Goal: Complete application form

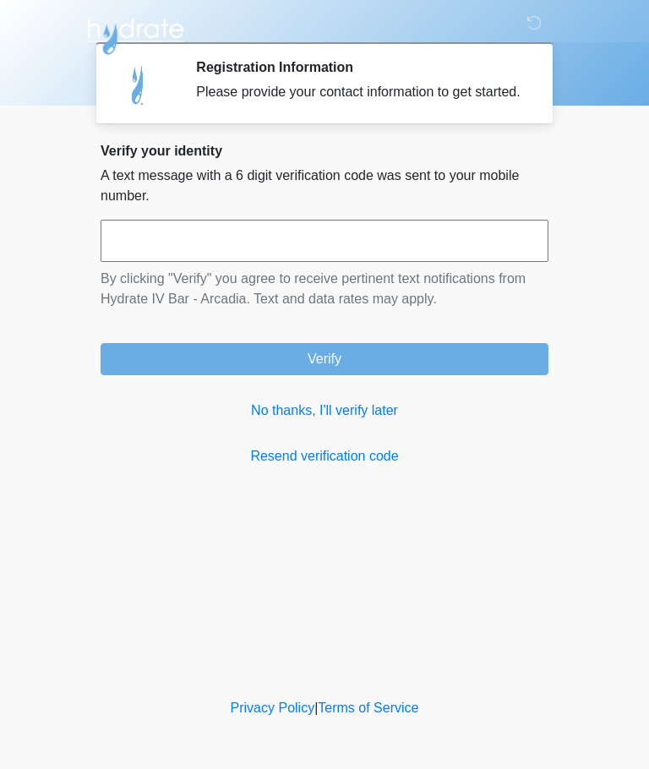
click at [330, 262] on input "text" at bounding box center [325, 241] width 448 height 42
type input "******"
click at [400, 375] on button "Verify" at bounding box center [325, 359] width 448 height 32
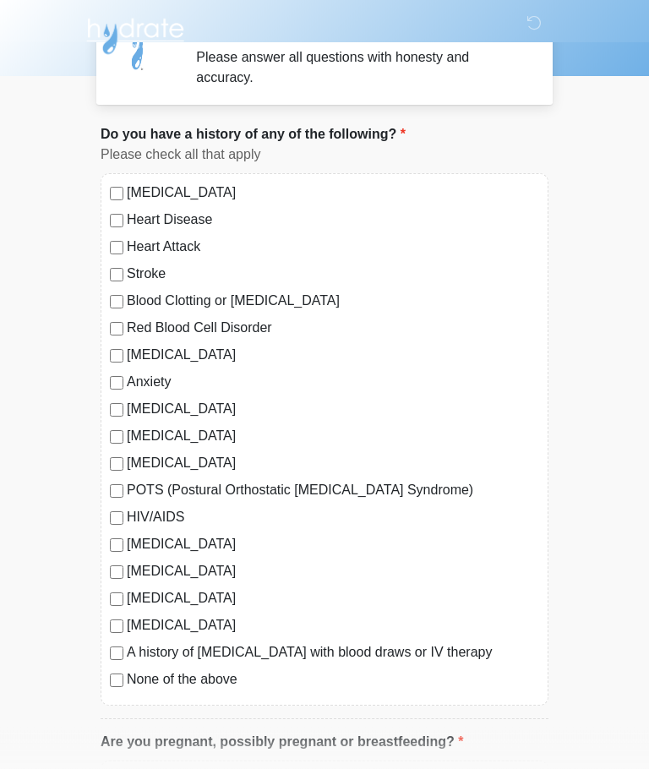
scroll to position [35, 0]
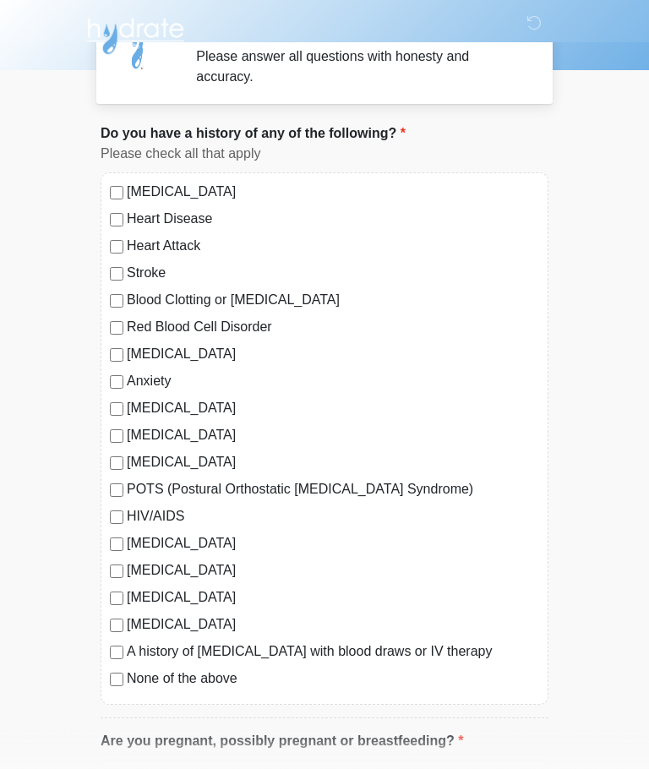
click at [131, 679] on label "None of the above" at bounding box center [333, 679] width 412 height 20
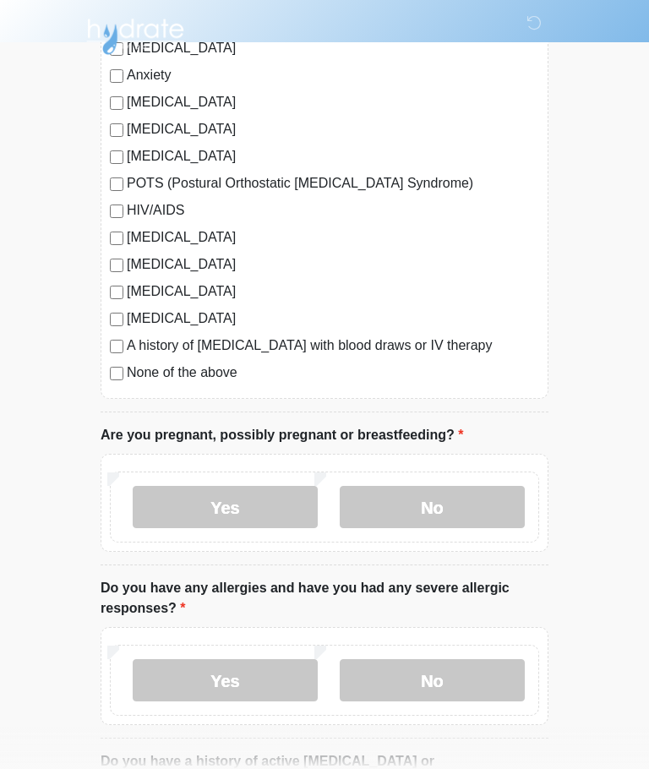
scroll to position [343, 0]
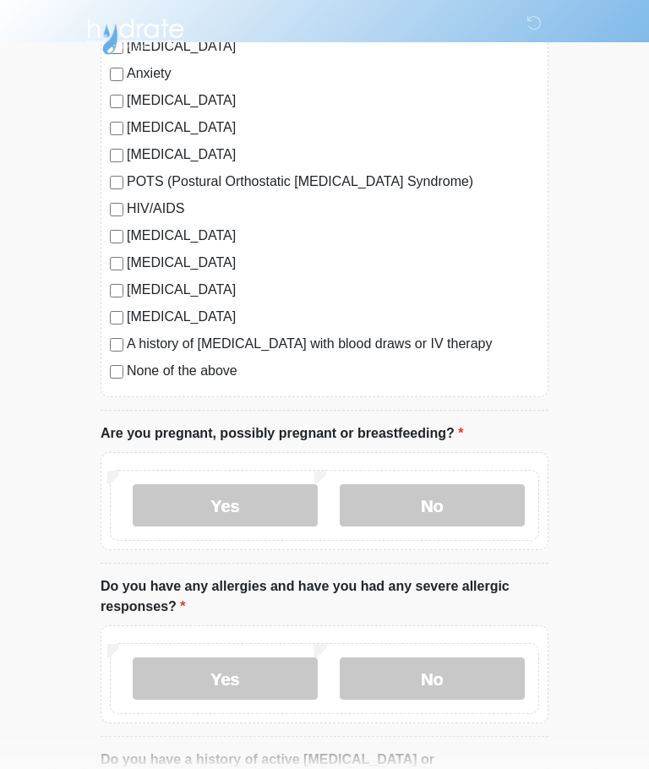
click at [442, 499] on label "No" at bounding box center [432, 505] width 185 height 42
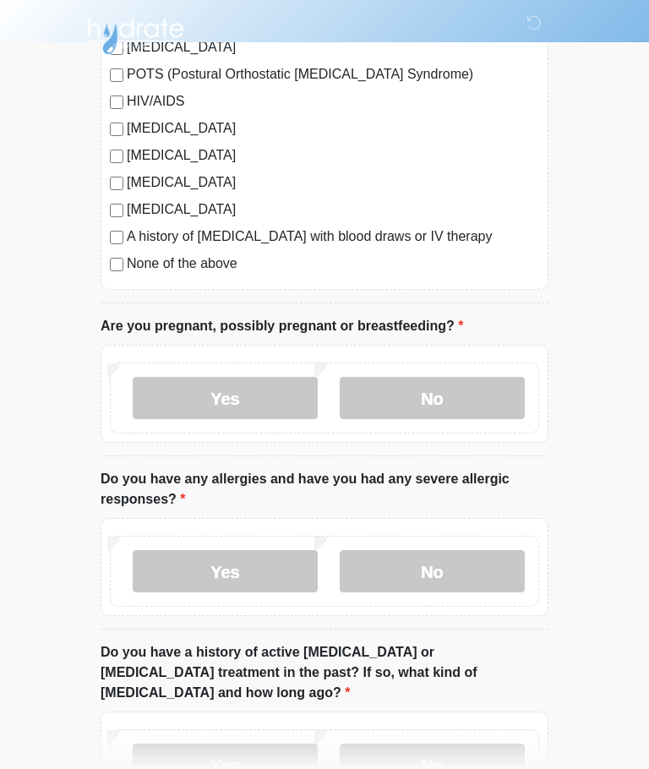
scroll to position [460, 0]
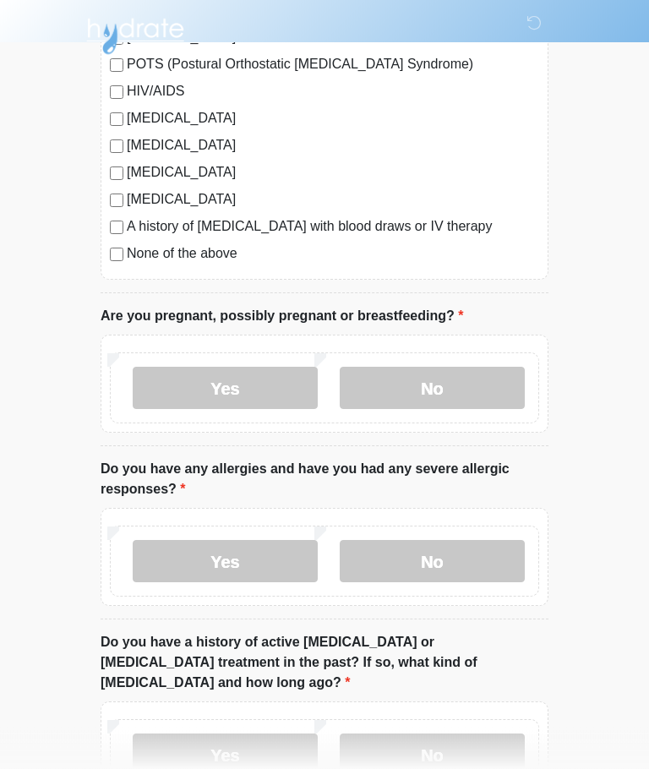
click at [413, 568] on label "No" at bounding box center [432, 562] width 185 height 42
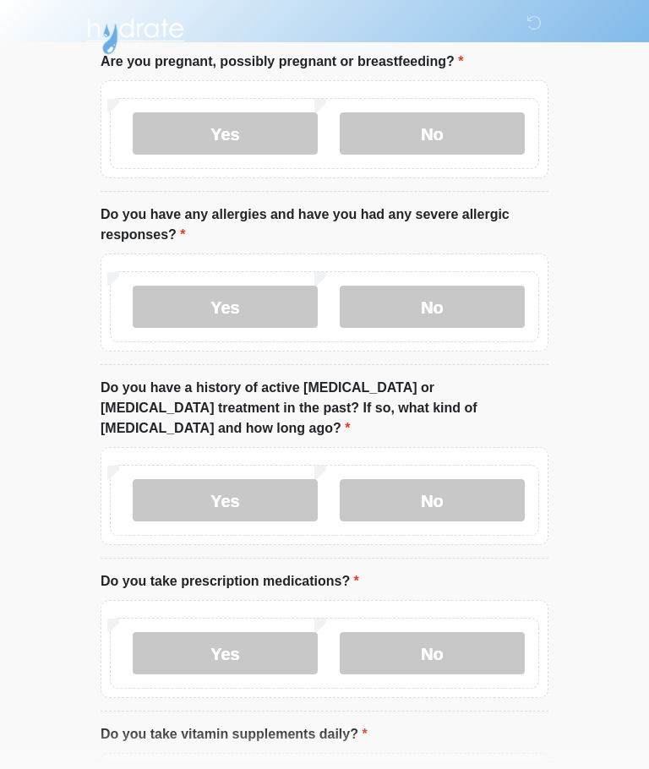
scroll to position [716, 0]
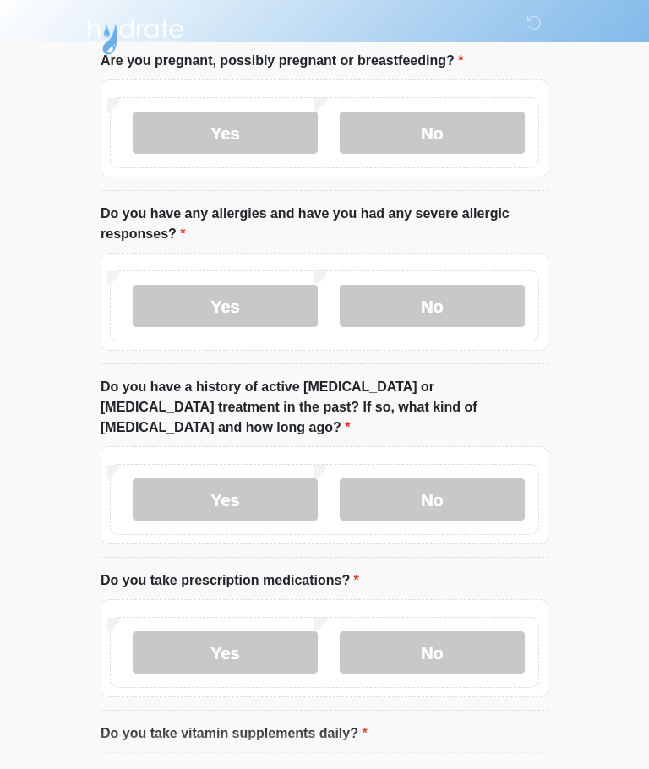
click at [450, 478] on label "No" at bounding box center [432, 499] width 185 height 42
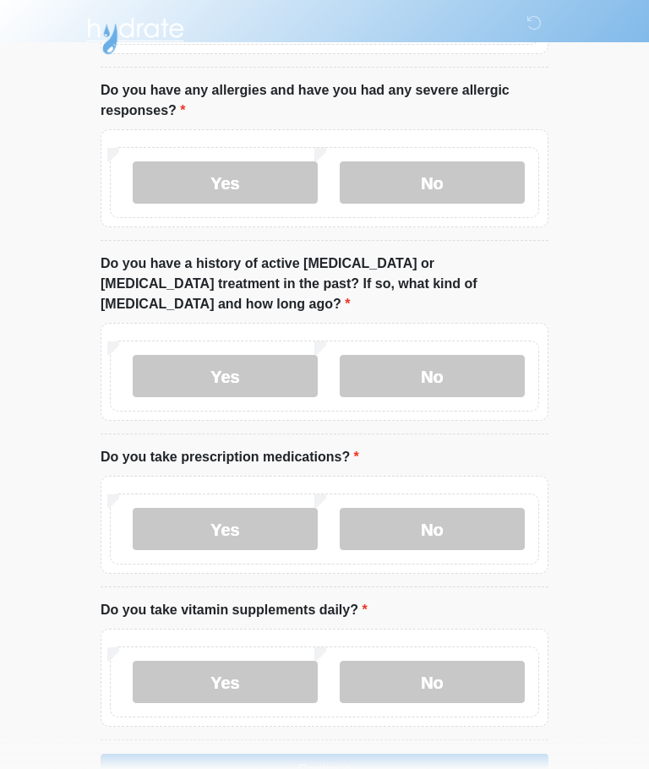
scroll to position [866, 0]
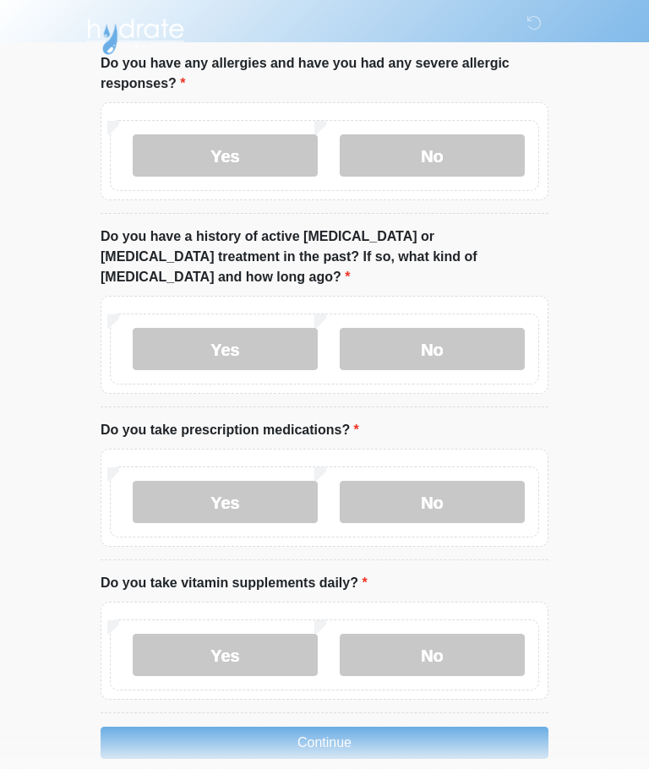
click at [451, 483] on label "No" at bounding box center [432, 502] width 185 height 42
click at [427, 636] on label "No" at bounding box center [432, 655] width 185 height 42
click at [313, 727] on button "Continue" at bounding box center [325, 743] width 448 height 32
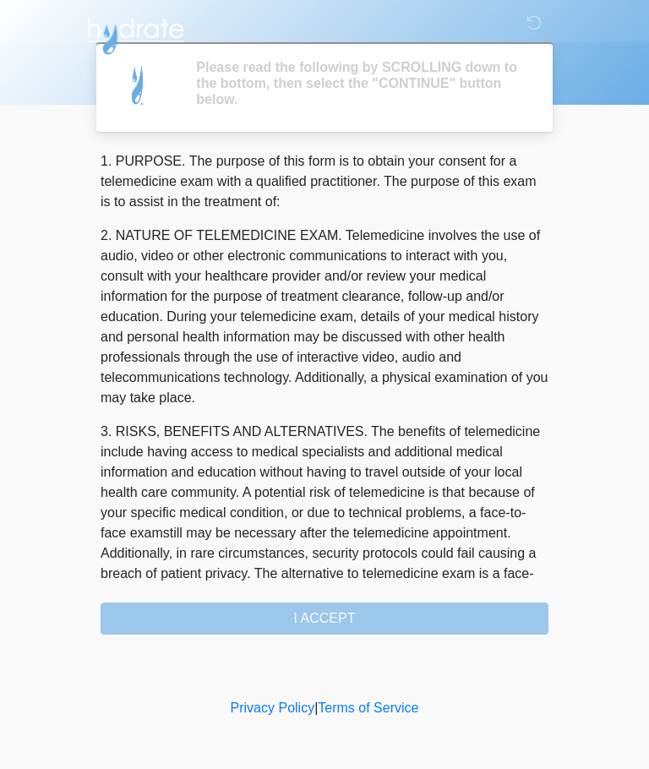
scroll to position [0, 0]
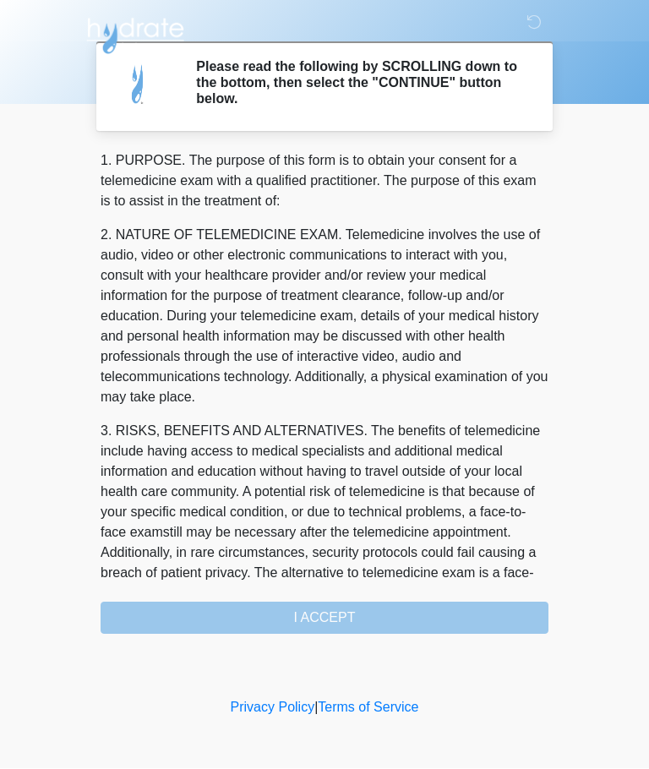
click at [348, 617] on div "1. PURPOSE. The purpose of this form is to obtain your consent for a telemedici…" at bounding box center [325, 392] width 448 height 483
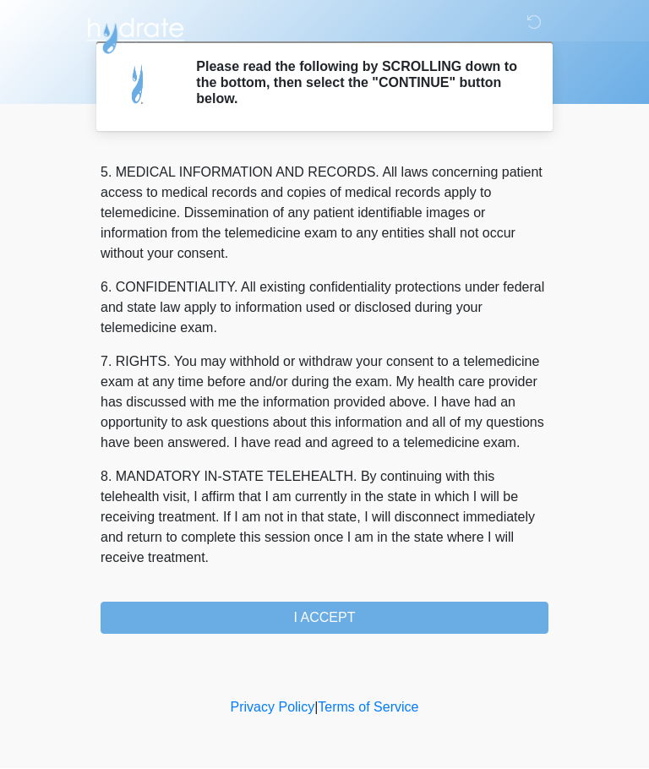
scroll to position [549, 0]
click at [329, 613] on button "I ACCEPT" at bounding box center [325, 618] width 448 height 32
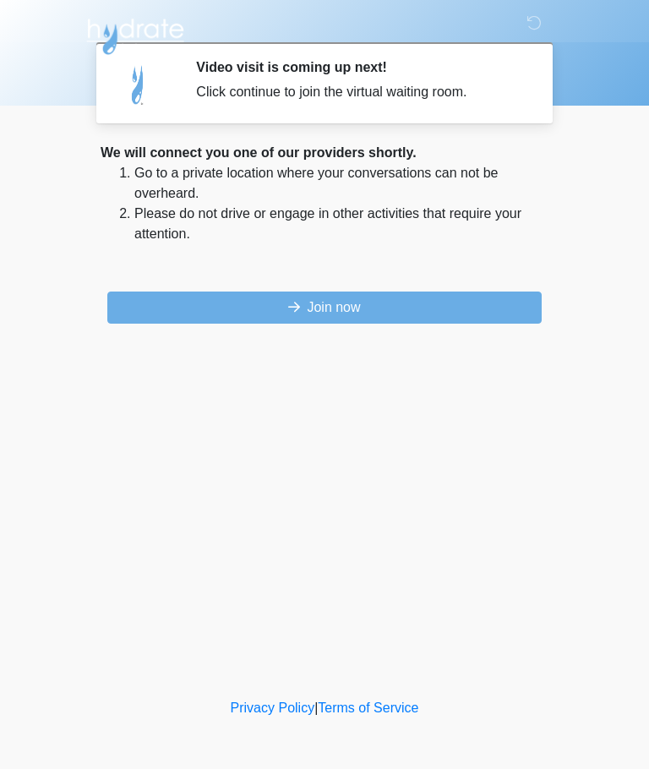
click at [335, 316] on button "Join now" at bounding box center [324, 308] width 434 height 32
